Goal: Transaction & Acquisition: Purchase product/service

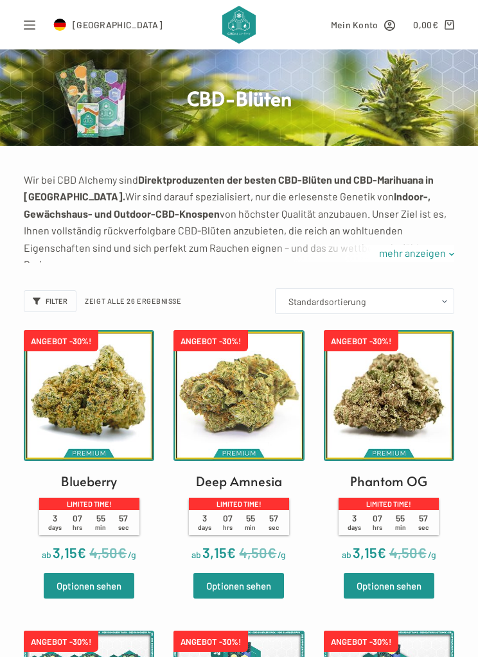
click at [25, 30] on icon "Open off canvas" at bounding box center [30, 25] width 12 height 12
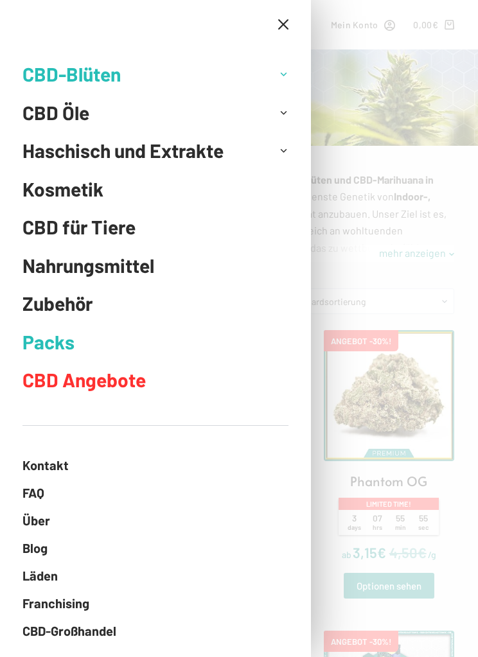
click at [260, 164] on link "Haschisch und Extrakte" at bounding box center [145, 151] width 247 height 39
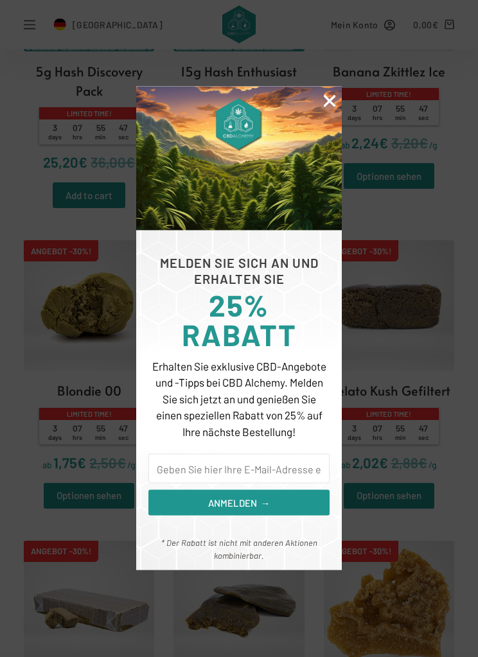
scroll to position [410, 0]
click at [327, 109] on icon "Close" at bounding box center [329, 100] width 17 height 17
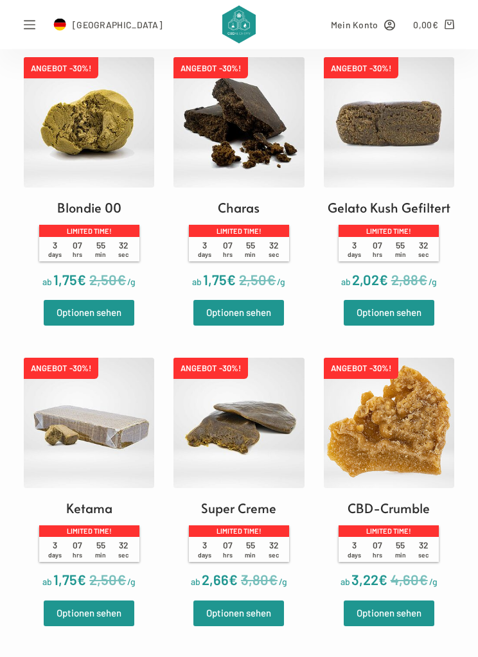
scroll to position [593, 0]
click at [264, 423] on img at bounding box center [238, 423] width 130 height 130
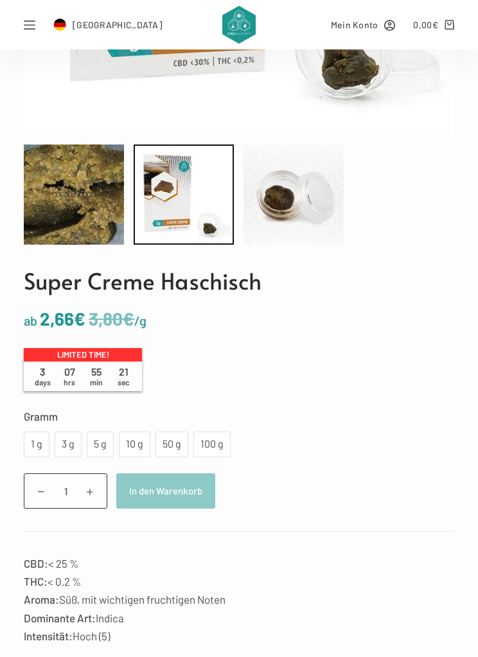
scroll to position [417, 0]
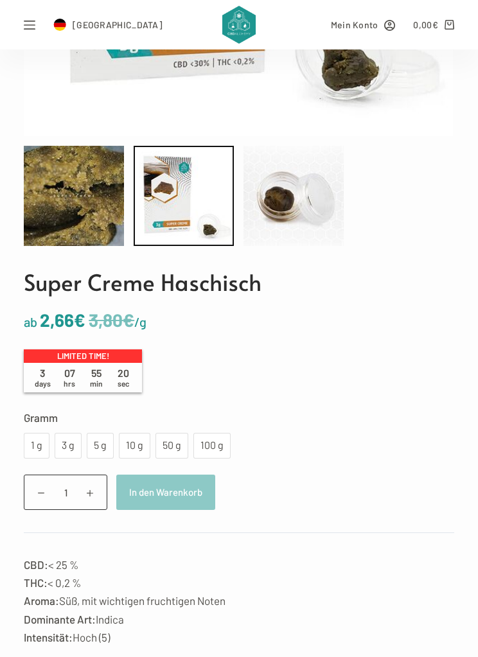
click at [211, 448] on div "100 g" at bounding box center [212, 445] width 22 height 17
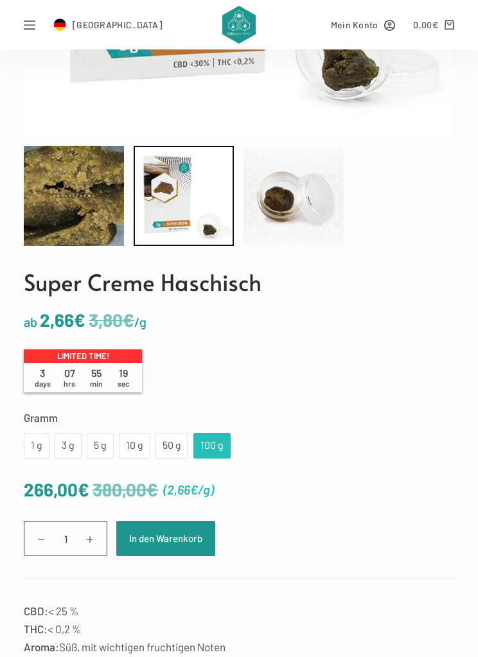
click at [167, 423] on label "Gramm" at bounding box center [239, 417] width 430 height 18
click at [0, 0] on select "Wähle eine Option 1 g 3 g 5 g 10 g 50 g 100 g" at bounding box center [0, 0] width 0 height 0
click at [177, 437] on div "50 g" at bounding box center [171, 445] width 17 height 17
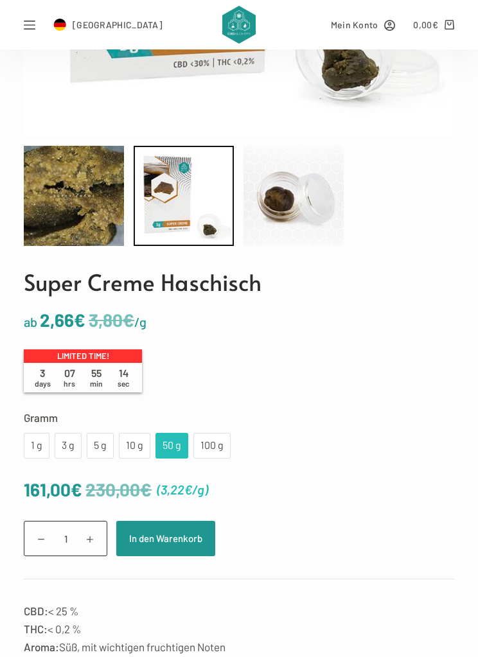
click at [214, 443] on div "100 g" at bounding box center [212, 445] width 22 height 17
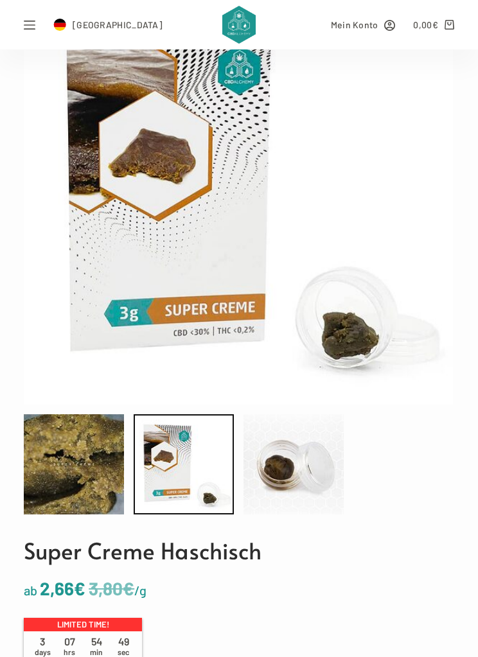
scroll to position [148, 0]
